Goal: Task Accomplishment & Management: Use online tool/utility

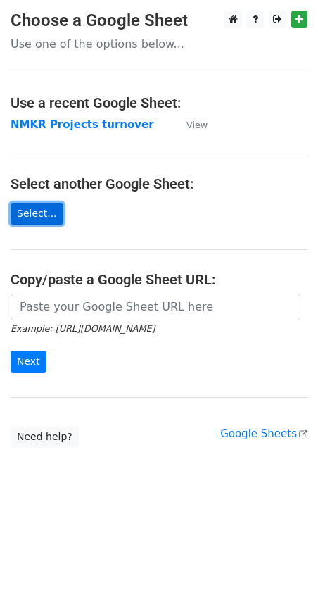
click at [39, 213] on link "Select..." at bounding box center [37, 214] width 53 height 22
click at [135, 149] on main "Choose a Google Sheet Use one of the options below... Use a recent Google Sheet…" at bounding box center [159, 229] width 318 height 437
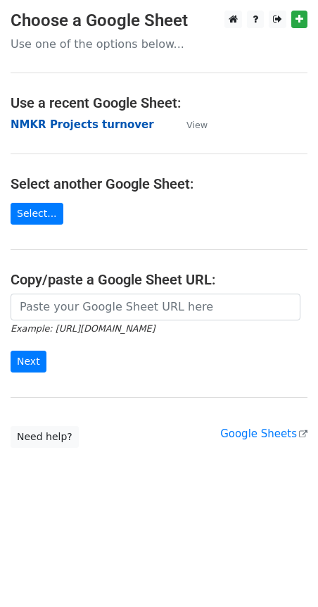
click at [120, 124] on strong "NMKR Projects turnover" at bounding box center [83, 124] width 144 height 13
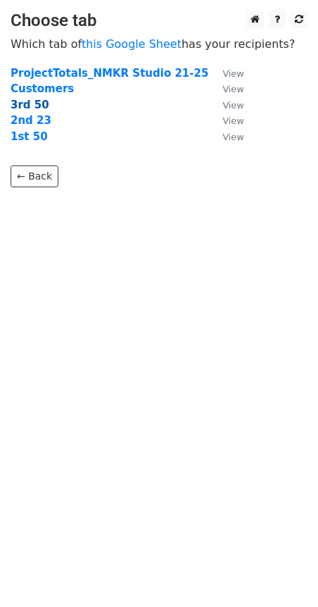
click at [32, 104] on strong "3rd 50" at bounding box center [30, 105] width 39 height 13
